Goal: Transaction & Acquisition: Subscribe to service/newsletter

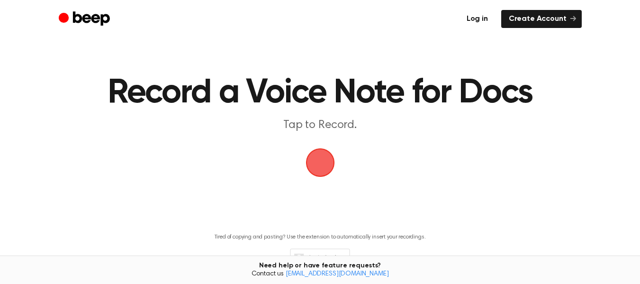
click at [484, 19] on link "Log in" at bounding box center [477, 19] width 36 height 18
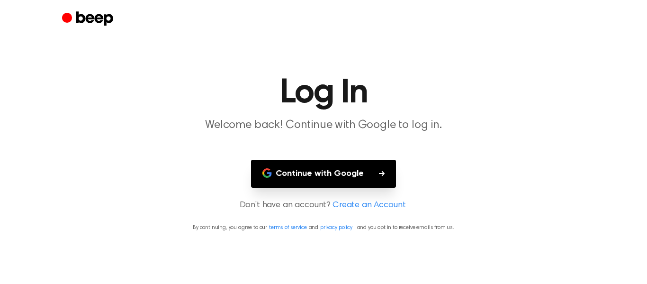
click at [337, 174] on button "Continue with Google" at bounding box center [323, 174] width 145 height 28
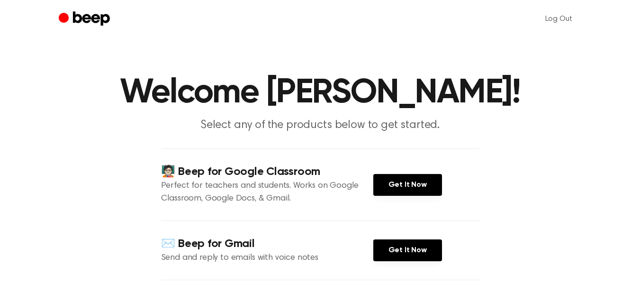
click at [81, 24] on icon "Beep" at bounding box center [86, 19] width 54 height 18
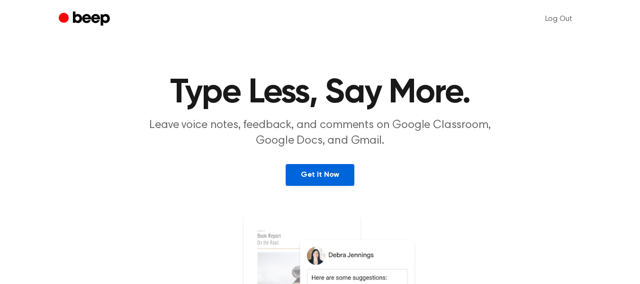
click at [330, 179] on link "Get It Now" at bounding box center [320, 175] width 69 height 22
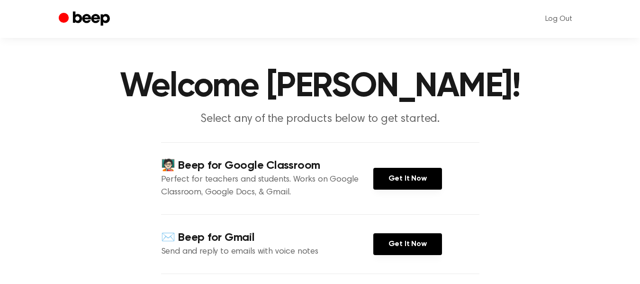
scroll to position [7, 0]
